Goal: Obtain resource: Download file/media

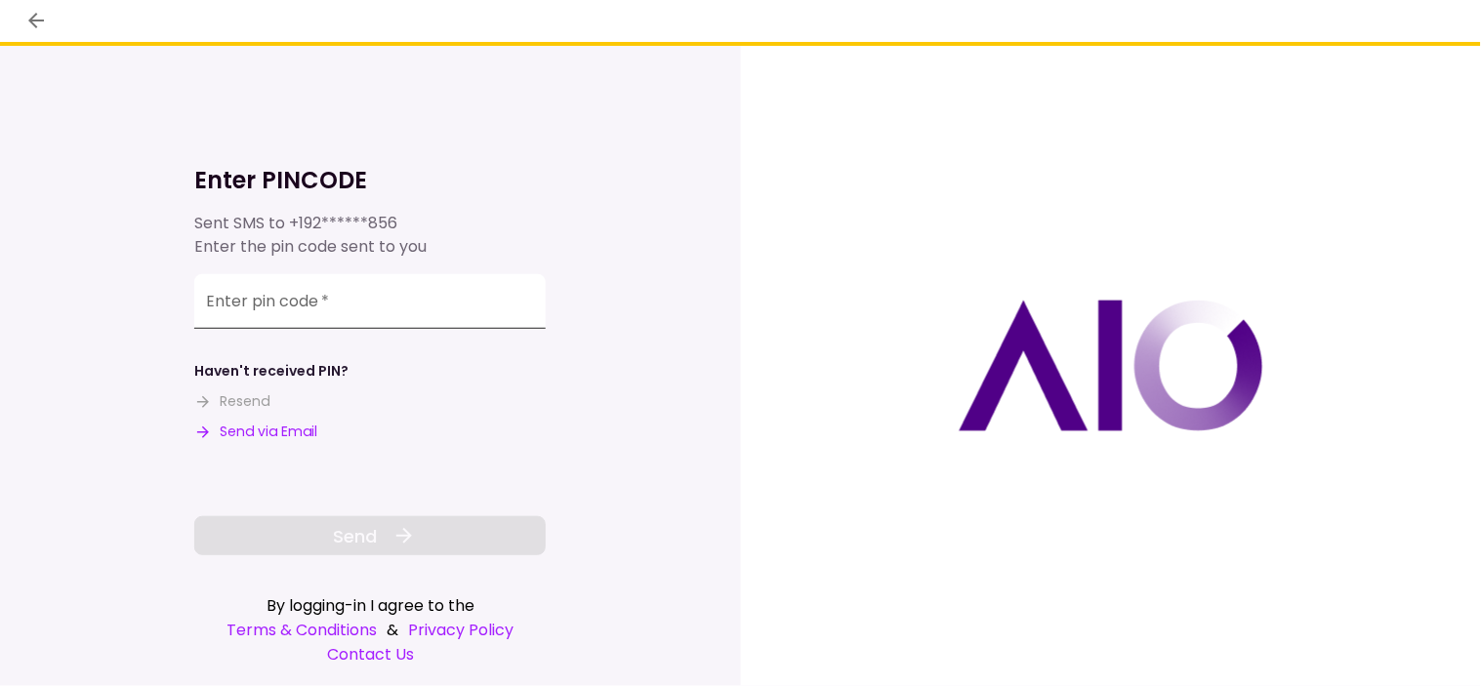
click at [416, 310] on input "Enter pin code   *" at bounding box center [369, 301] width 351 height 55
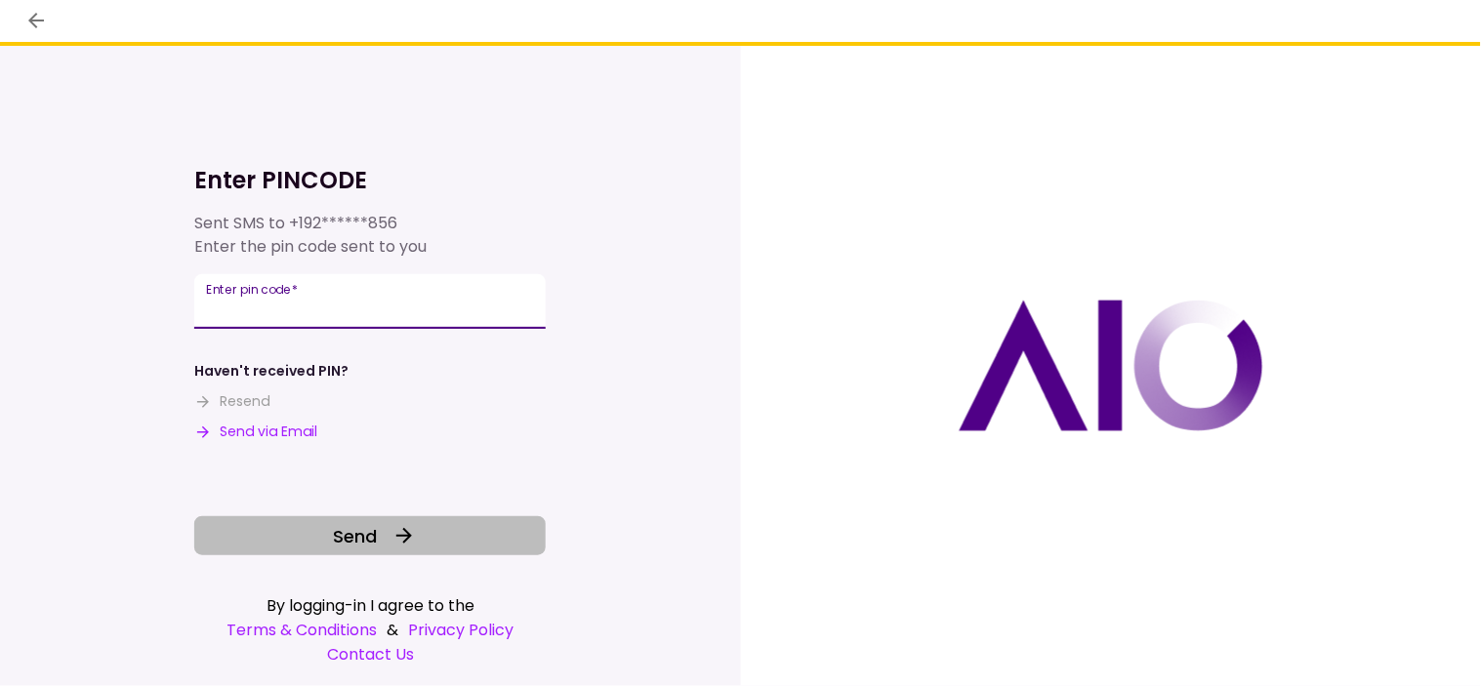
type input "******"
click at [464, 552] on button "Send" at bounding box center [369, 535] width 351 height 39
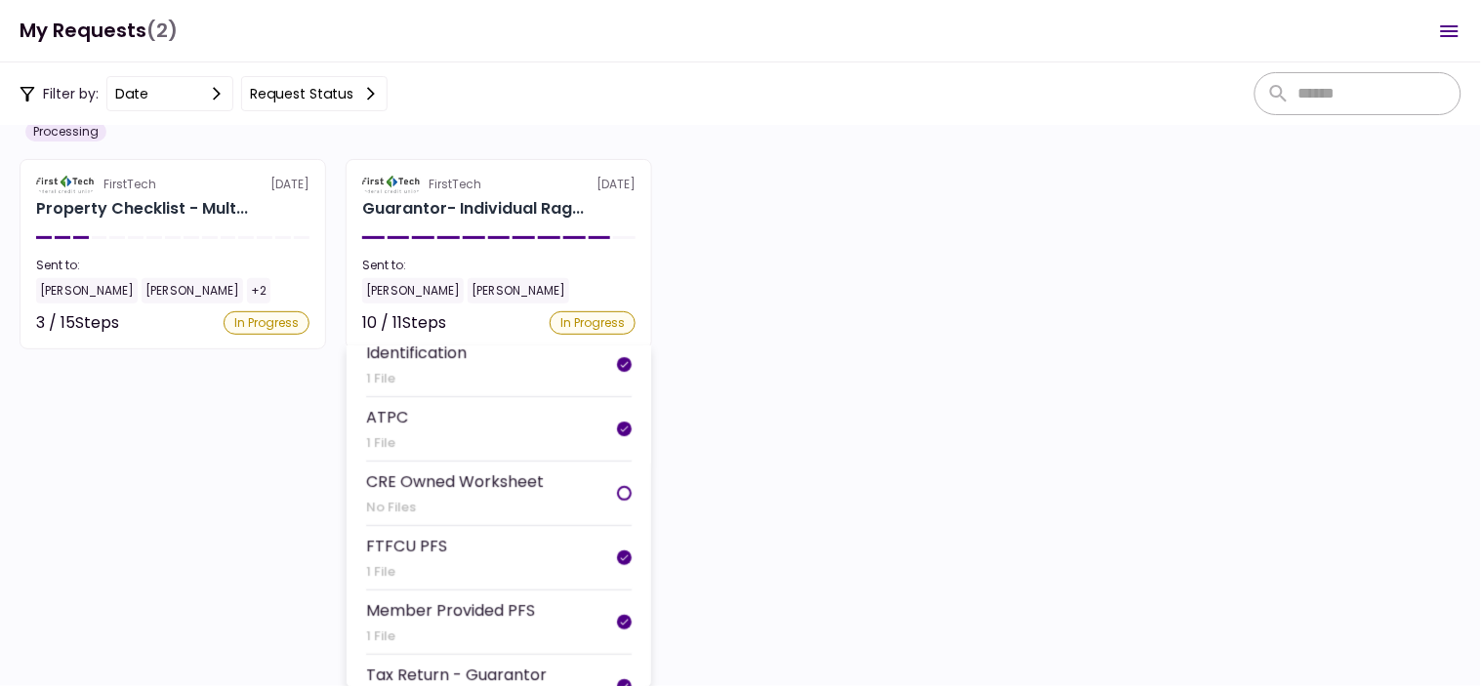
scroll to position [217, 0]
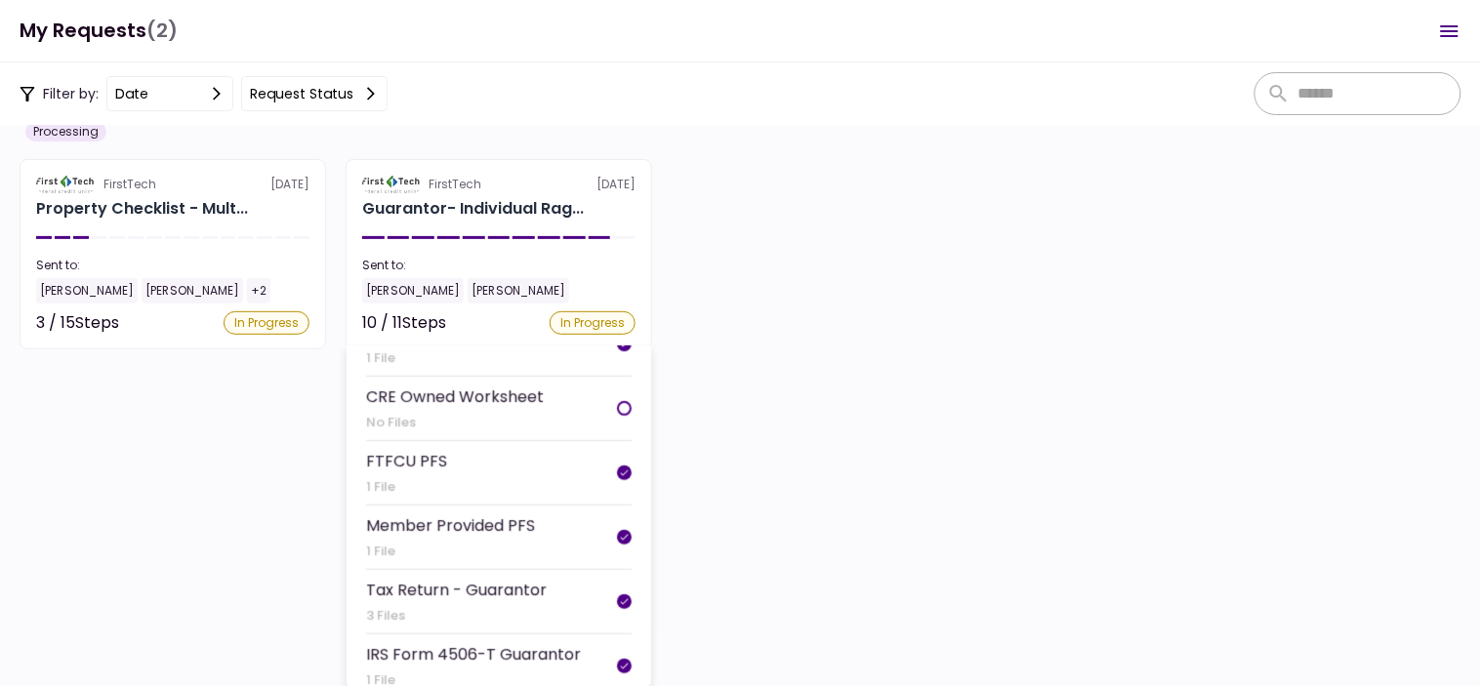
click at [473, 398] on div "CRE Owned Worksheet No Files" at bounding box center [455, 409] width 178 height 48
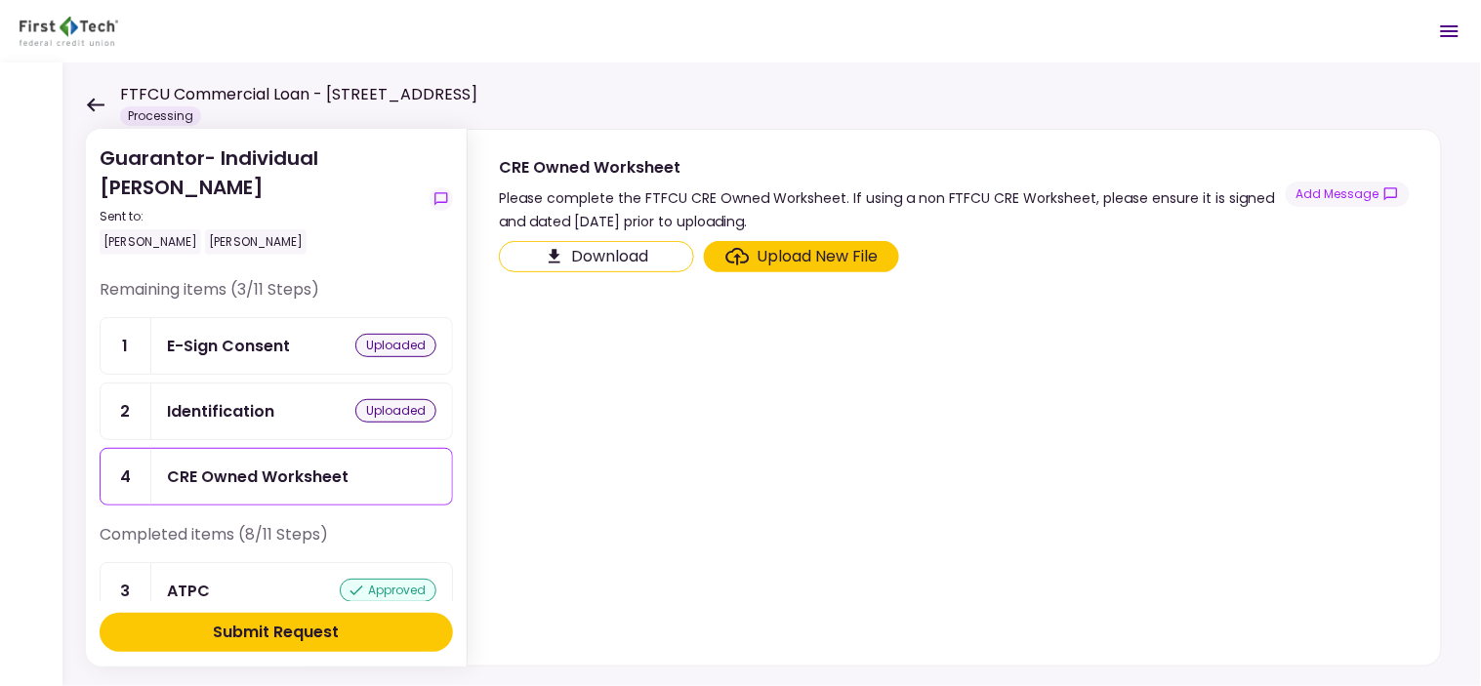
scroll to position [108, 0]
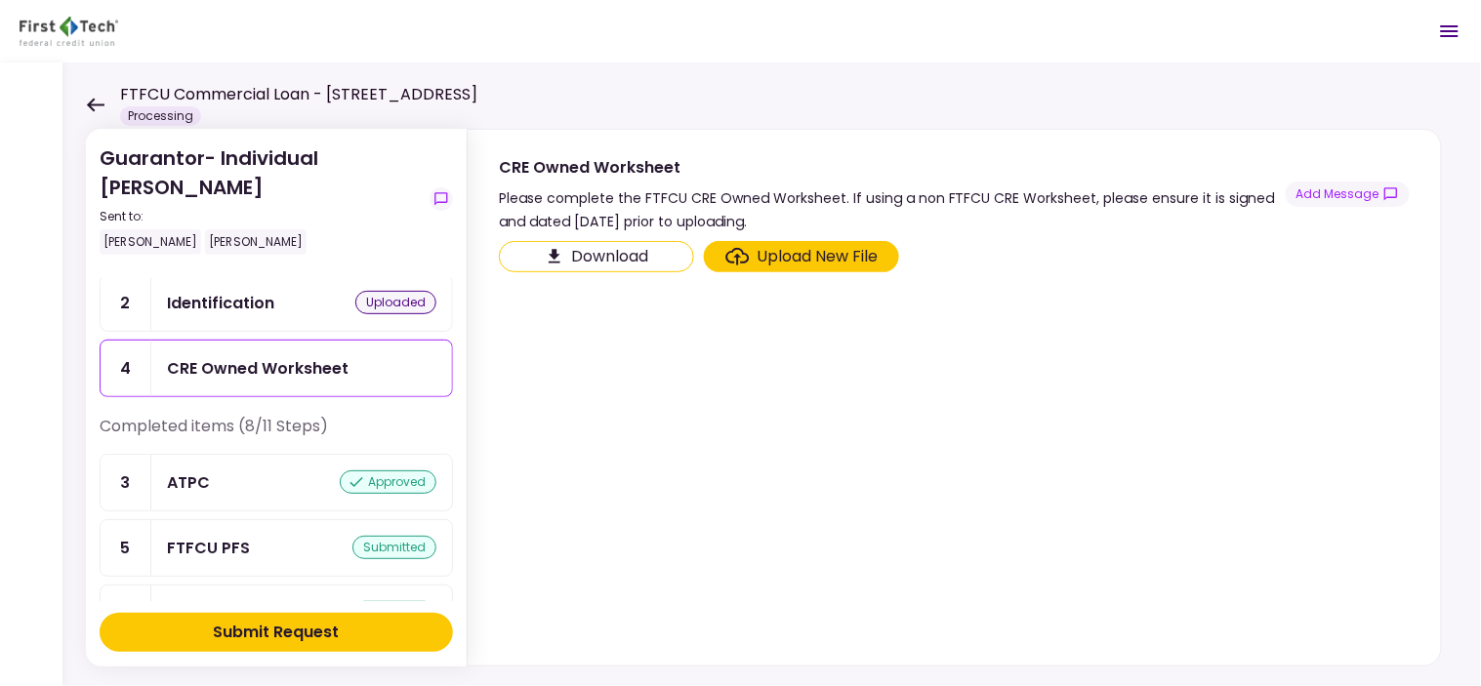
click at [570, 244] on button "Download" at bounding box center [596, 256] width 195 height 31
click at [1445, 39] on icon "Open menu" at bounding box center [1449, 31] width 23 height 23
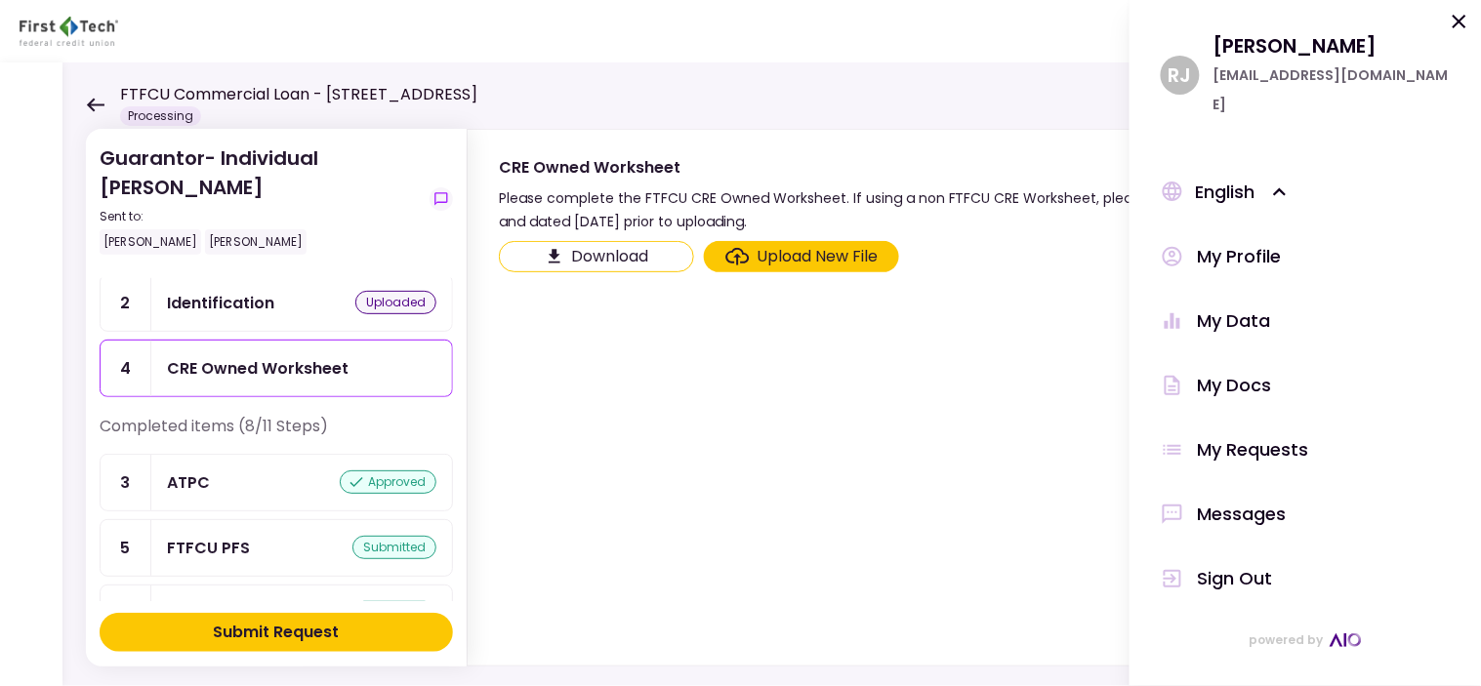
click at [1266, 564] on div "Sign Out" at bounding box center [1235, 578] width 75 height 29
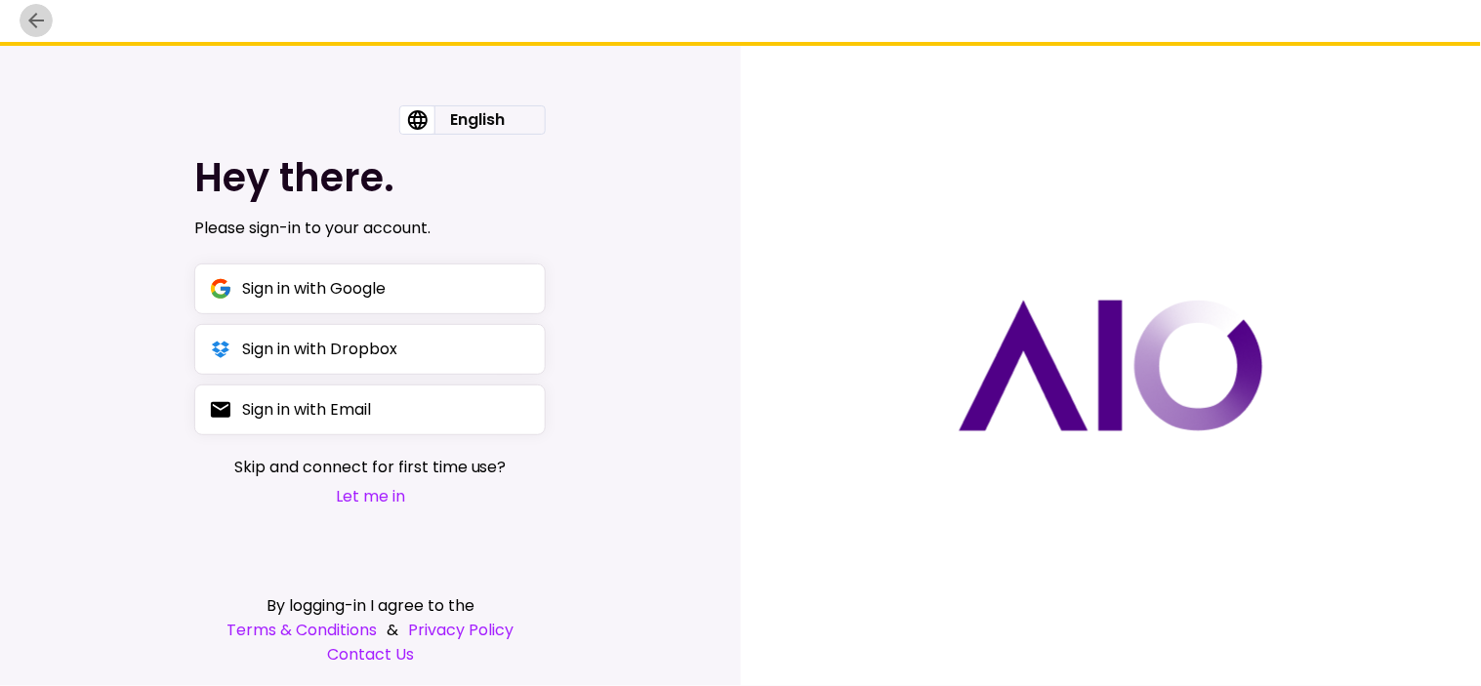
click at [40, 31] on icon "back" at bounding box center [35, 20] width 23 height 23
